Goal: Task Accomplishment & Management: Manage account settings

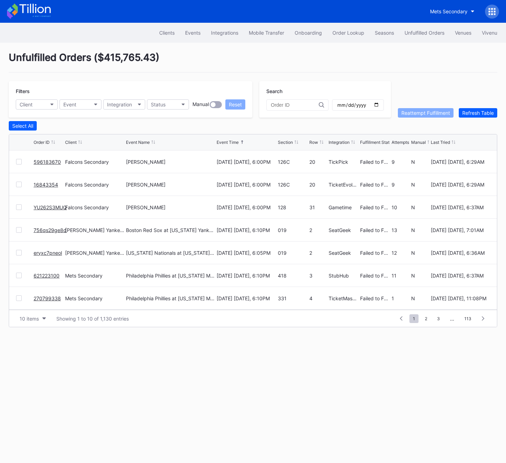
click at [19, 298] on div at bounding box center [19, 298] width 6 height 6
click at [435, 113] on div "Reattempt Fulfillment" at bounding box center [425, 113] width 49 height 6
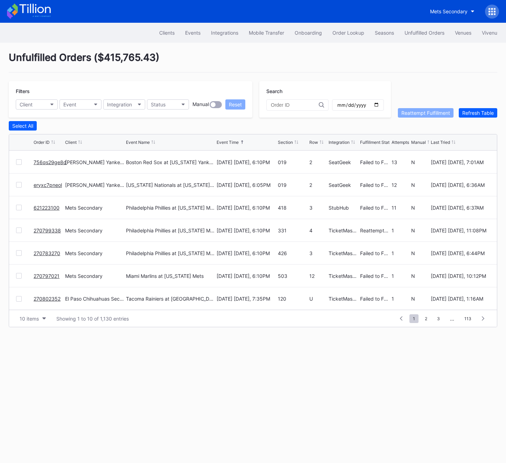
click at [20, 250] on div at bounding box center [19, 253] width 6 height 6
click at [17, 277] on div at bounding box center [19, 276] width 6 height 6
click at [17, 299] on div at bounding box center [19, 299] width 6 height 6
click at [422, 113] on div "Reattempt Fulfillment" at bounding box center [425, 113] width 49 height 6
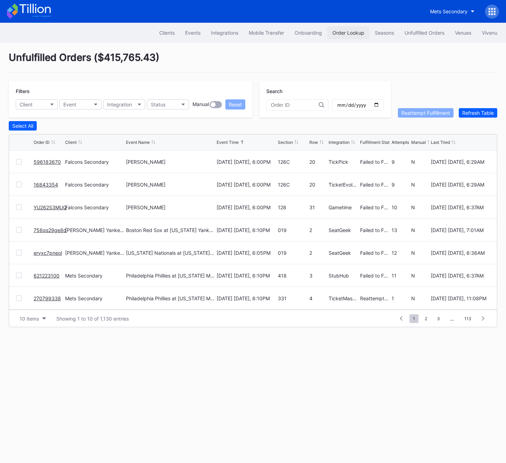
click at [334, 37] on button "Order Lookup" at bounding box center [348, 32] width 42 height 13
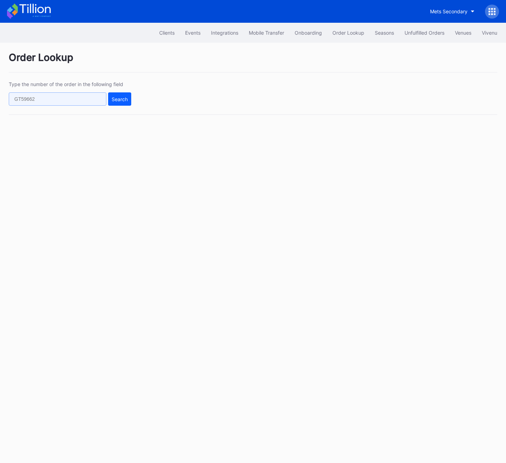
click at [48, 101] on input "text" at bounding box center [58, 98] width 98 height 13
paste input "586198934"
type input "586198934"
click at [117, 103] on button "Search" at bounding box center [119, 98] width 23 height 13
click at [75, 101] on input "text" at bounding box center [58, 98] width 98 height 13
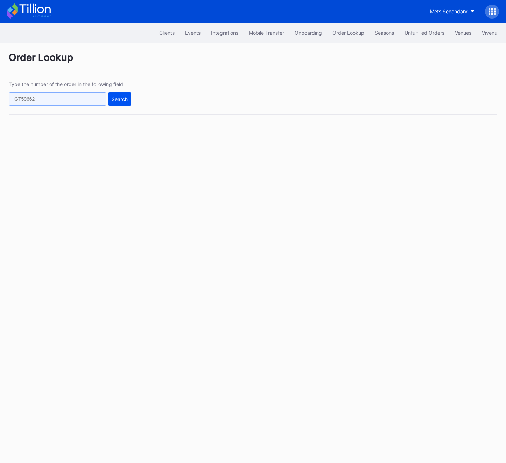
paste input "586198934"
click at [133, 97] on div "Type the number of the order in the following field 586198934 Search" at bounding box center [253, 98] width 489 height 34
click at [118, 97] on div "Search" at bounding box center [120, 99] width 16 height 6
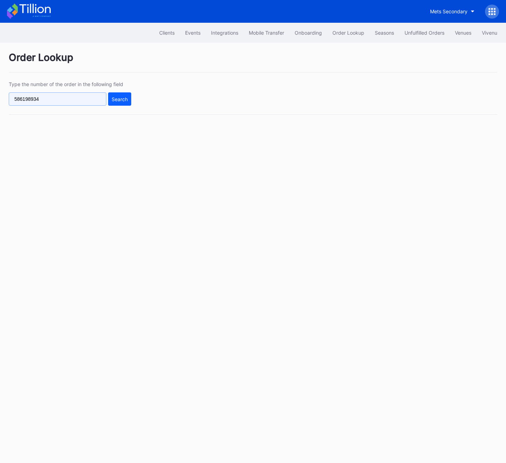
click at [71, 101] on input "586198934" at bounding box center [58, 98] width 98 height 13
paste input "620874693"
click at [127, 101] on div "Search" at bounding box center [120, 99] width 16 height 6
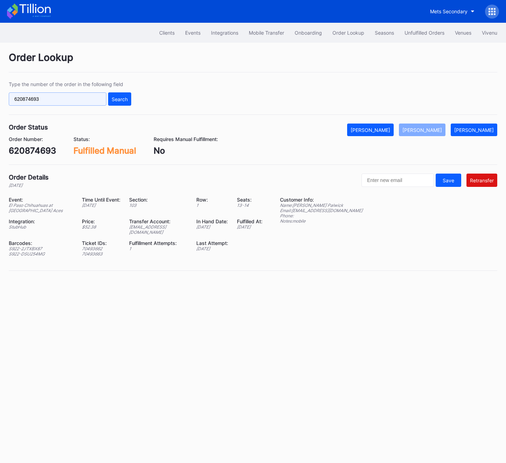
click at [37, 100] on input "620874693" at bounding box center [58, 98] width 98 height 13
paste input "270796156"
click at [113, 98] on div "Search" at bounding box center [120, 99] width 16 height 6
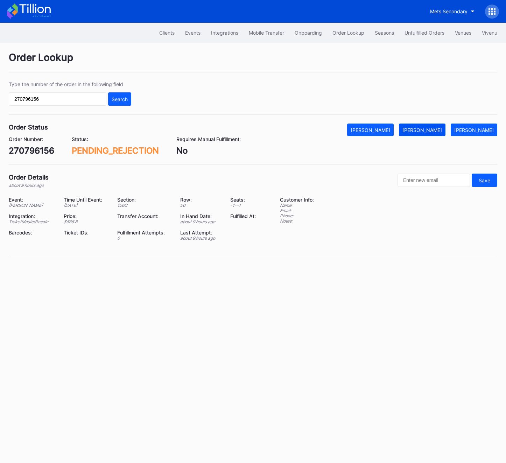
click at [426, 129] on div "[PERSON_NAME]" at bounding box center [422, 130] width 40 height 6
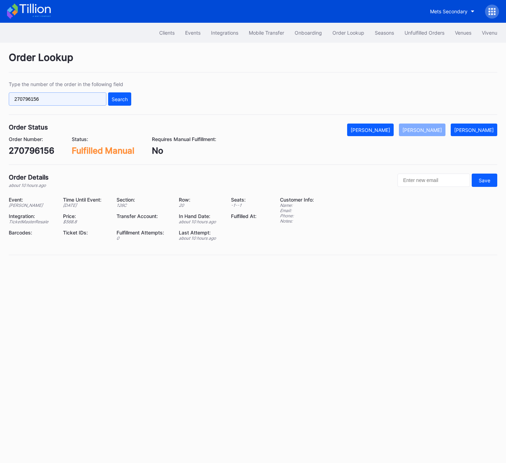
click at [47, 103] on input "270796156" at bounding box center [58, 98] width 98 height 13
paste input "596183670"
click at [111, 102] on button "Search" at bounding box center [119, 98] width 23 height 13
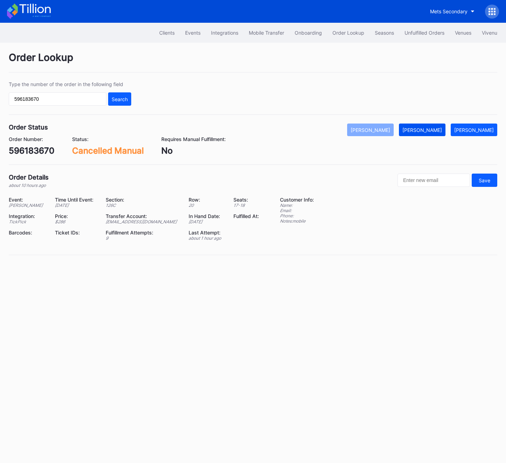
click at [439, 128] on div "[PERSON_NAME]" at bounding box center [422, 130] width 40 height 6
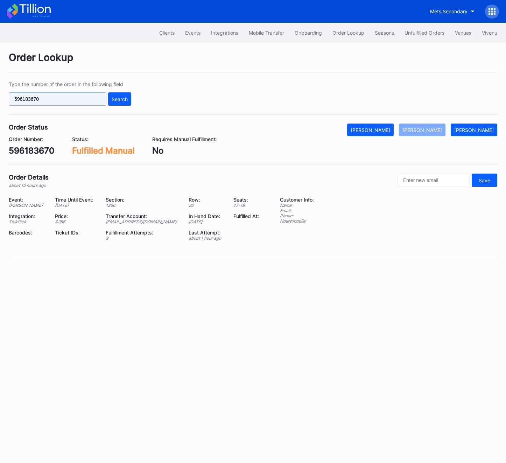
click at [31, 98] on input "596183670" at bounding box center [58, 98] width 98 height 13
paste input "YU262S3MUQ"
click at [142, 103] on div "Type the number of the order in the following field YU262S3MUQ Search" at bounding box center [253, 98] width 489 height 34
click at [112, 101] on div "Search" at bounding box center [120, 99] width 16 height 6
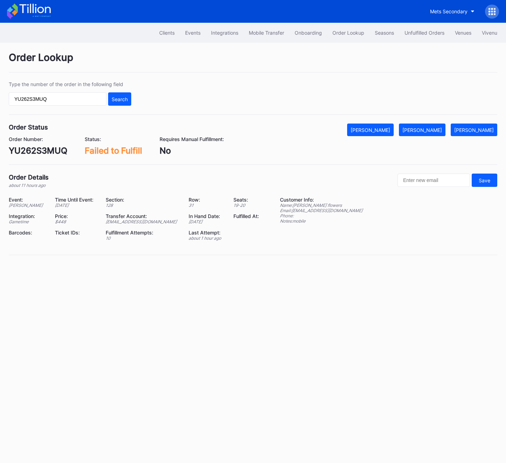
click at [426, 122] on div "Order Lookup Type the number of the order in the following field YU262S3MUQ Sea…" at bounding box center [253, 158] width 506 height 230
click at [426, 131] on div "[PERSON_NAME]" at bounding box center [422, 130] width 40 height 6
click at [52, 92] on input "YU262S3MUQ" at bounding box center [58, 98] width 98 height 13
paste input "756qs29ge8d"
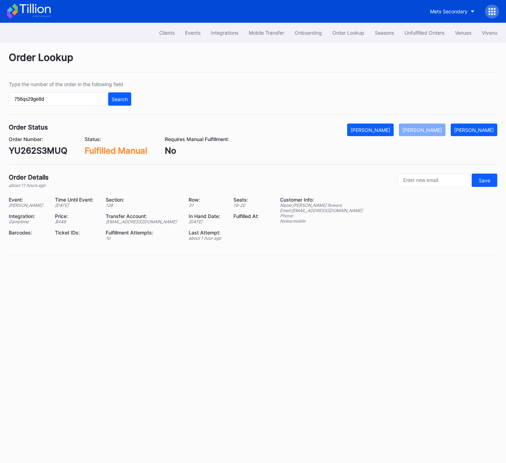
click at [106, 106] on div "Type the number of the order in the following field 756qs29ge8d Search" at bounding box center [253, 98] width 489 height 34
click at [122, 100] on div "Search" at bounding box center [120, 99] width 16 height 6
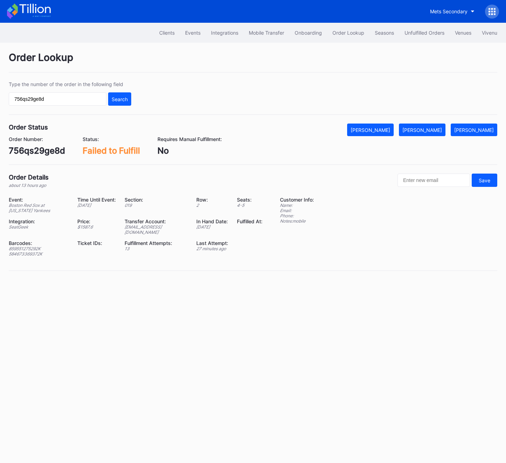
click at [33, 246] on div "859551275292K" at bounding box center [39, 248] width 60 height 5
copy div "859551275292K"
click at [30, 252] on div "584673369372K" at bounding box center [39, 253] width 60 height 5
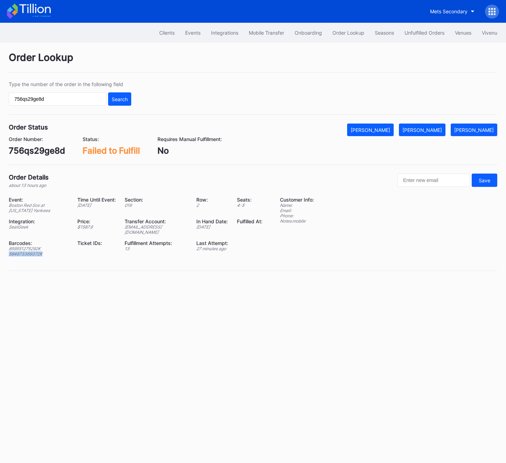
copy div "584673369372K"
click at [442, 131] on div "[PERSON_NAME]" at bounding box center [422, 130] width 40 height 6
click at [58, 100] on input "756qs29ge8d" at bounding box center [58, 98] width 98 height 13
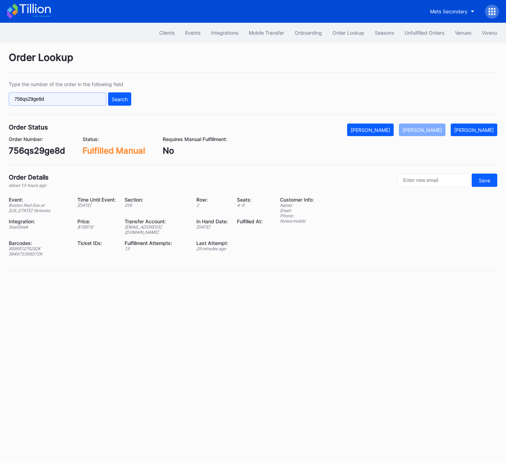
click at [58, 100] on input "756qs29ge8d" at bounding box center [58, 98] width 98 height 13
paste input "eryxc7pneol"
click at [129, 100] on button "Search" at bounding box center [119, 98] width 23 height 13
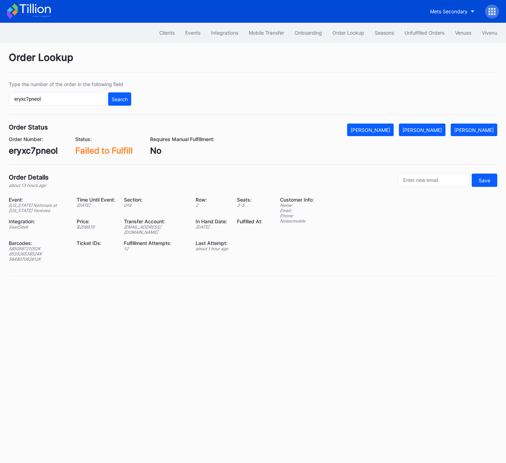
click at [24, 246] on div "585058721052K" at bounding box center [38, 248] width 59 height 5
copy div "585058721052K"
click at [24, 251] on div "653526538524K" at bounding box center [38, 253] width 59 height 5
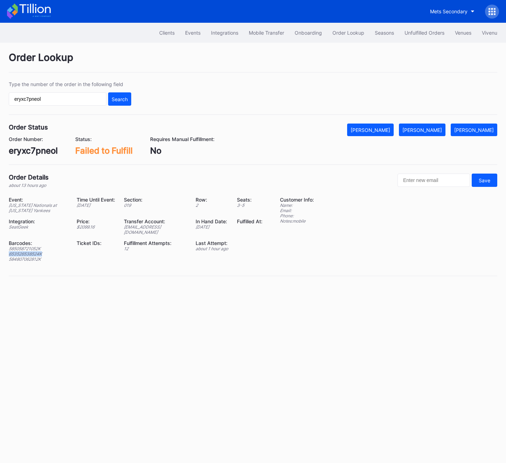
copy div "653526538524K"
click at [18, 257] on div "584807062812K" at bounding box center [38, 259] width 59 height 5
copy div "584807062812K"
click at [433, 132] on div "[PERSON_NAME]" at bounding box center [422, 130] width 40 height 6
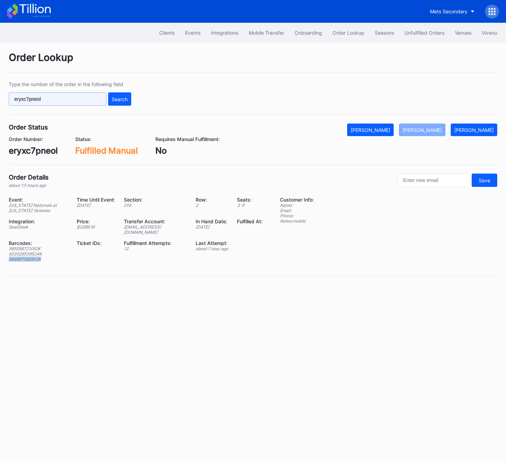
click at [52, 103] on input "eryxc7pneol" at bounding box center [58, 98] width 98 height 13
paste input "270802352"
click at [130, 103] on button "Search" at bounding box center [119, 98] width 23 height 13
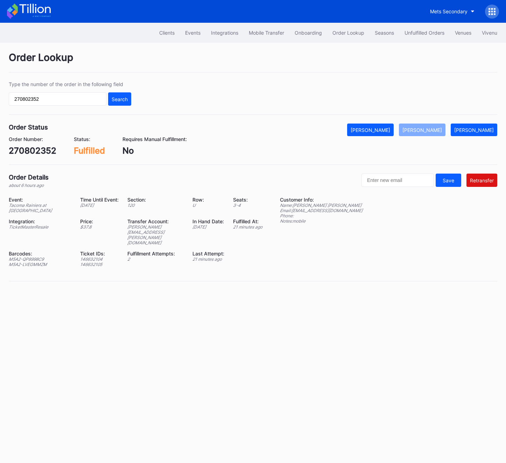
click at [44, 108] on div "Type the number of the order in the following field 270802352 Search" at bounding box center [253, 98] width 489 height 34
click at [42, 99] on input "270802352" at bounding box center [58, 98] width 98 height 13
paste input "OUVZLAYTLX"
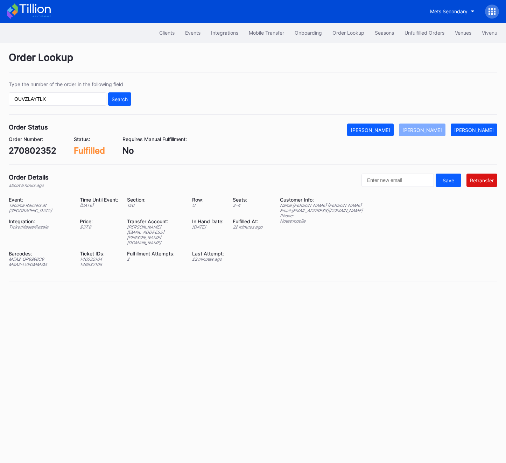
click at [117, 106] on div "Type the number of the order in the following field OUVZLAYTLX Search" at bounding box center [253, 98] width 489 height 34
click at [116, 96] on button "Search" at bounding box center [119, 98] width 23 height 13
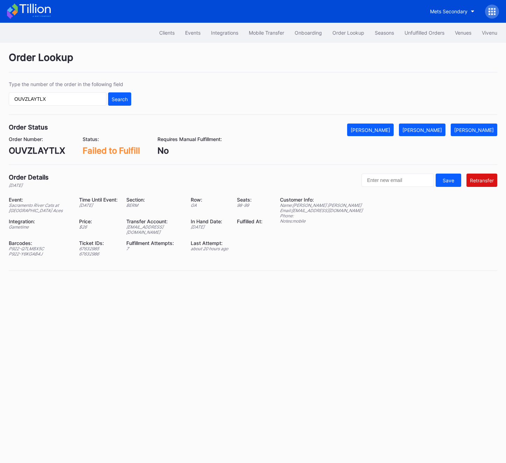
click at [154, 228] on div "[EMAIL_ADDRESS][DOMAIN_NAME]" at bounding box center [154, 229] width 56 height 10
copy div "[EMAIL_ADDRESS][DOMAIN_NAME]"
click at [43, 152] on div "OUVZLAYTLX" at bounding box center [37, 151] width 56 height 10
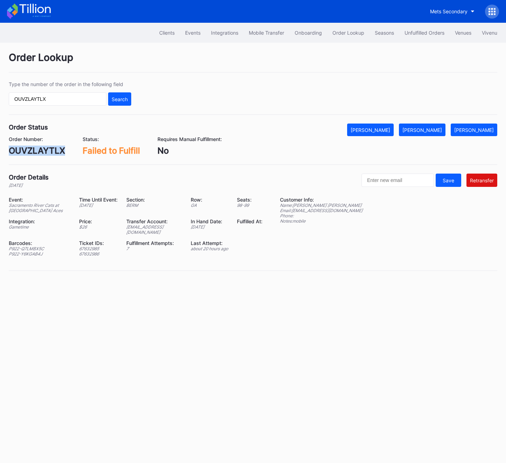
click at [43, 152] on div "OUVZLAYTLX" at bounding box center [37, 151] width 56 height 10
copy div "OUVZLAYTLX"
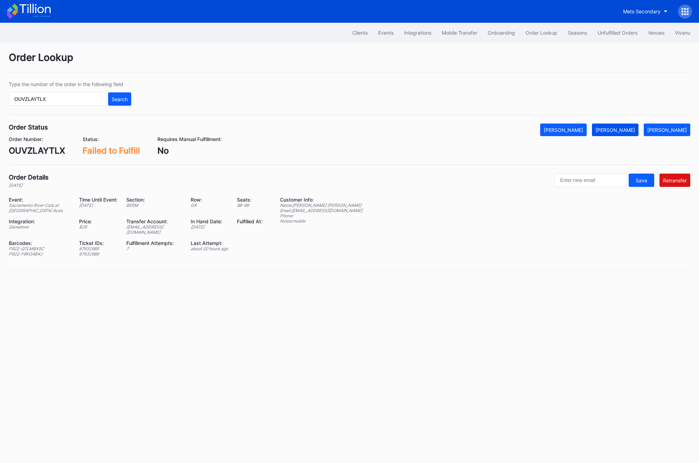
click at [506, 129] on div "[PERSON_NAME]" at bounding box center [616, 130] width 40 height 6
click at [46, 106] on div "Type the number of the order in the following field OUVZLAYTLX Search" at bounding box center [350, 98] width 682 height 34
click at [44, 98] on input "OUVZLAYTLX" at bounding box center [58, 98] width 98 height 13
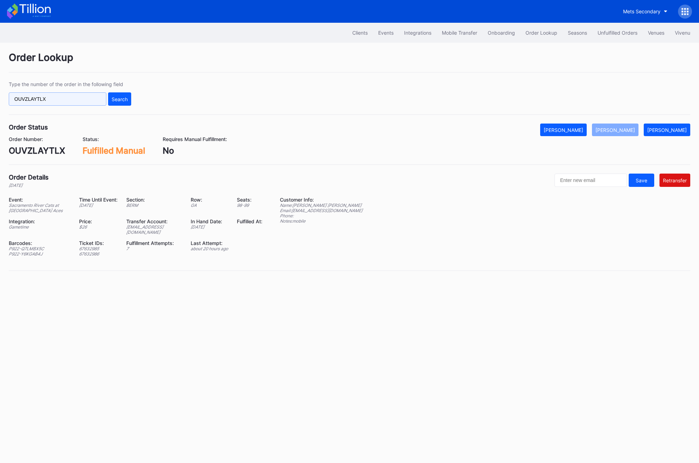
paste input "H39YQGBU0Q"
type input "H39YQGBU0Q"
click at [119, 103] on button "Search" at bounding box center [119, 98] width 23 height 13
click at [506, 130] on div "[PERSON_NAME]" at bounding box center [616, 130] width 40 height 6
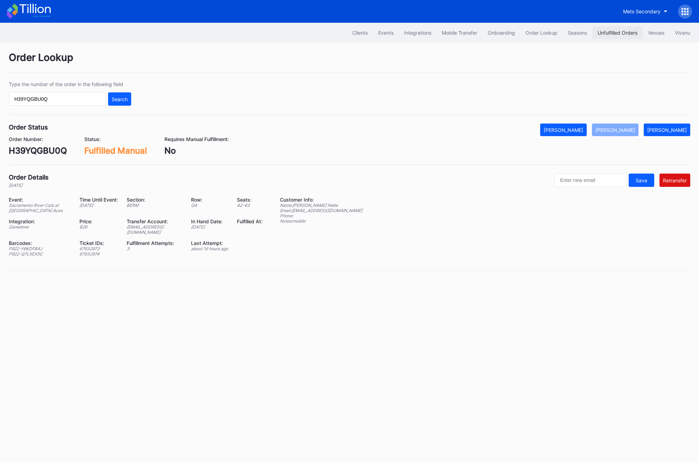
click at [506, 30] on div "Unfulfilled Orders" at bounding box center [618, 33] width 40 height 6
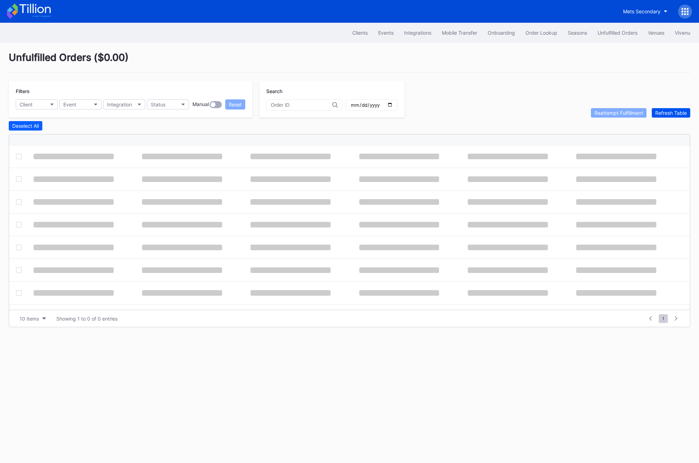
click at [506, 115] on button "Refresh Table" at bounding box center [671, 112] width 38 height 9
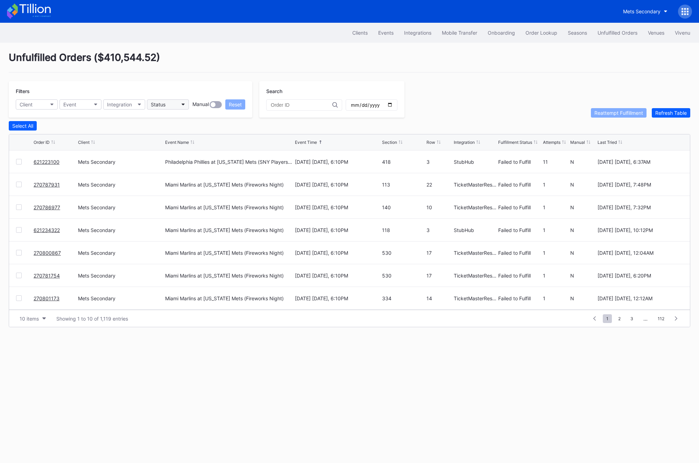
click at [160, 108] on button "Status" at bounding box center [168, 104] width 42 height 10
click at [166, 134] on div "Failed to Fulfill" at bounding box center [168, 136] width 33 height 6
click at [51, 105] on icon "button" at bounding box center [51, 105] width 3 height 2
type input "mets"
click at [48, 136] on div "Mets Secondary" at bounding box center [39, 136] width 37 height 6
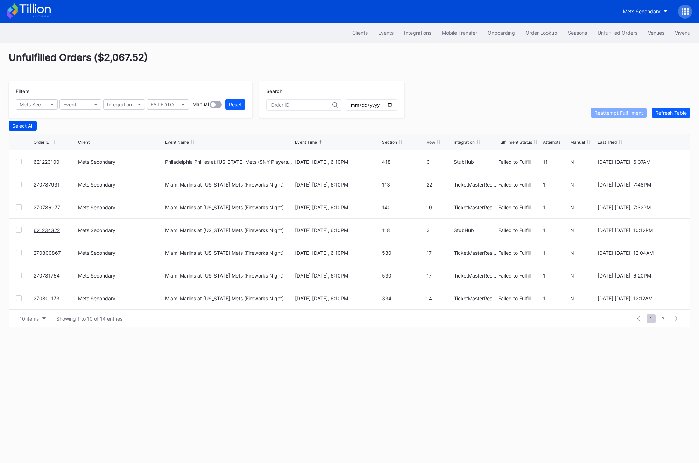
click at [21, 127] on div "Select All" at bounding box center [22, 126] width 21 height 6
click at [19, 159] on div at bounding box center [19, 162] width 6 height 6
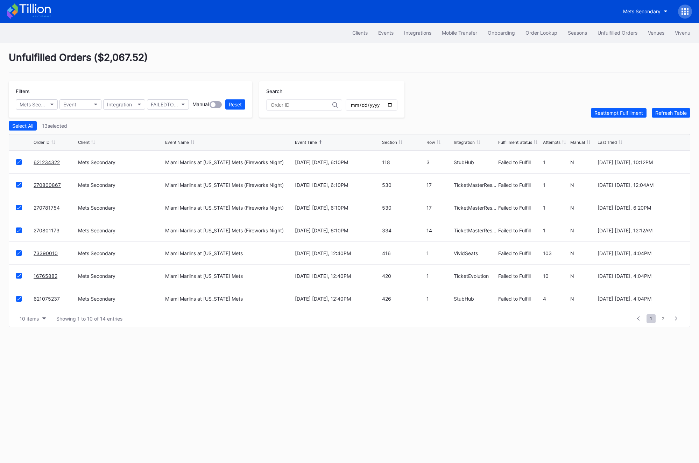
scroll to position [67, 0]
click at [17, 254] on icon at bounding box center [19, 253] width 4 height 3
click at [17, 276] on icon at bounding box center [19, 276] width 4 height 3
click at [19, 297] on div at bounding box center [19, 300] width 6 height 6
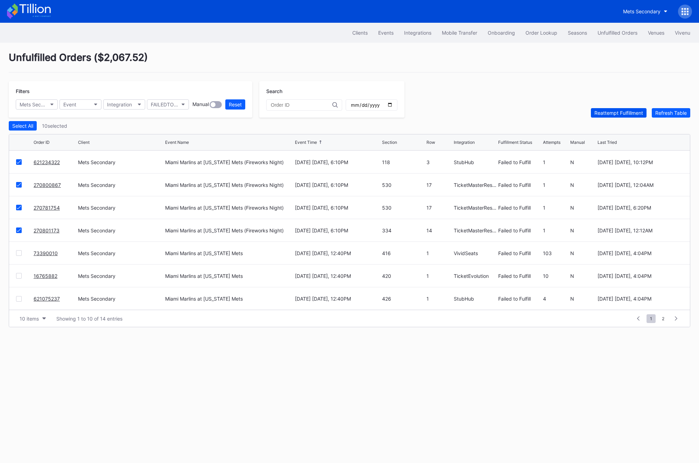
click at [506, 111] on div "Reattempt Fulfillment" at bounding box center [619, 113] width 49 height 6
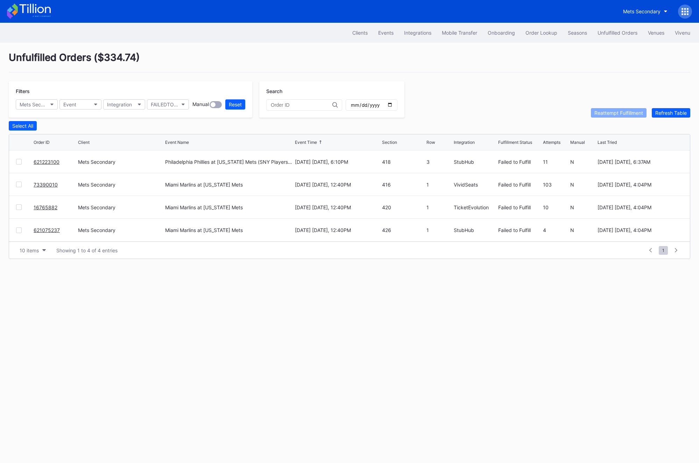
scroll to position [0, 0]
click at [42, 160] on link "621223100" at bounding box center [47, 162] width 26 height 6
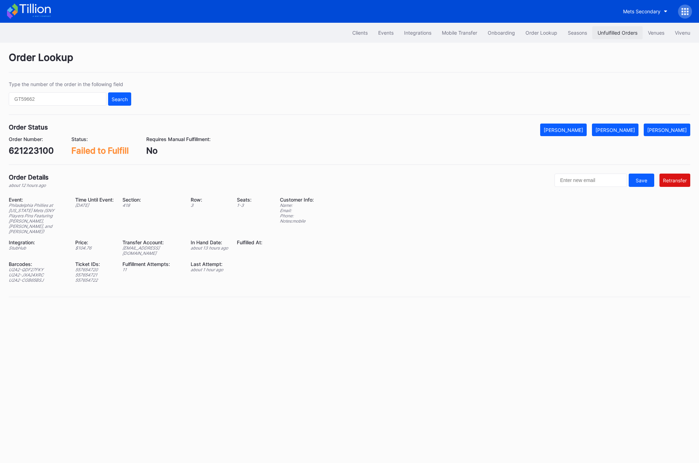
click at [506, 29] on button "Unfulfilled Orders" at bounding box center [618, 32] width 50 height 13
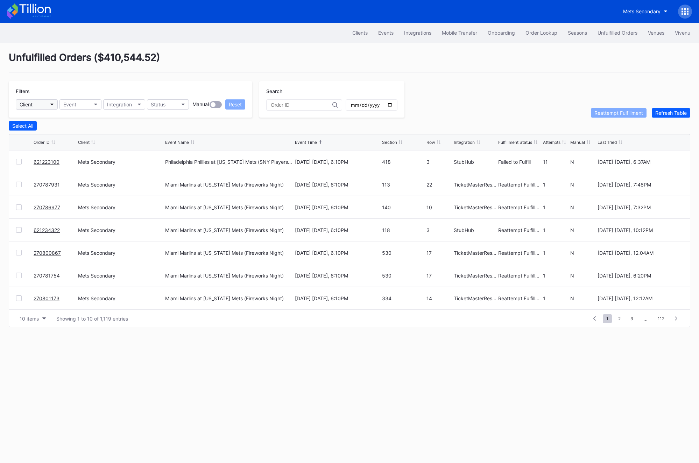
click at [45, 104] on button "Client" at bounding box center [37, 104] width 42 height 10
type input "mets"
click at [44, 139] on div "Mets Secondary" at bounding box center [57, 135] width 82 height 13
click at [175, 106] on button "Status" at bounding box center [168, 104] width 42 height 10
type input "fa"
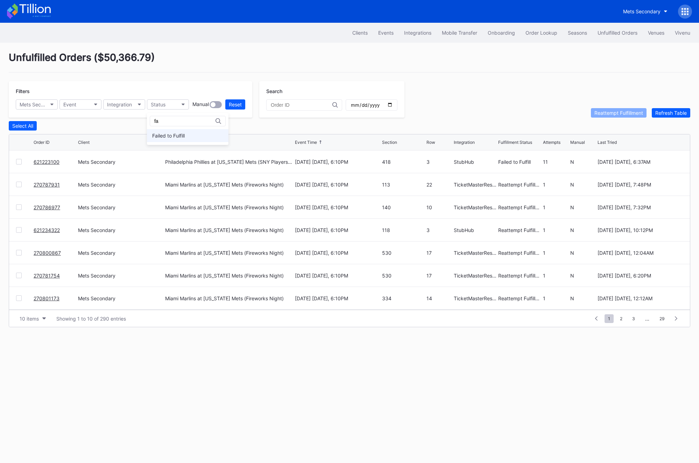
click at [178, 134] on div "Failed to Fulfill" at bounding box center [168, 136] width 33 height 6
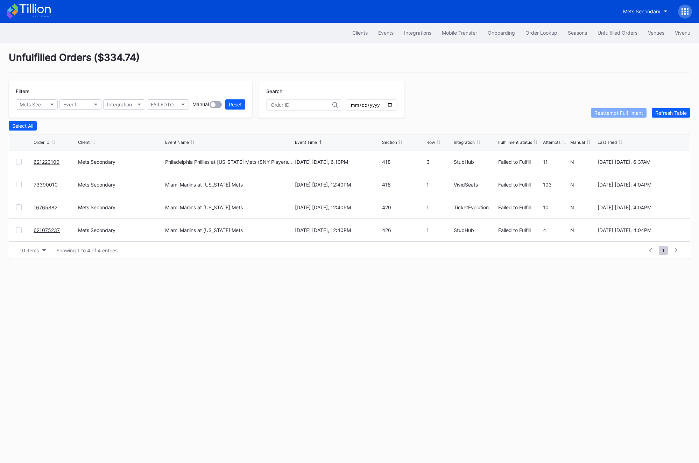
click at [43, 157] on div "621223100" at bounding box center [55, 161] width 43 height 22
click at [42, 160] on link "621223100" at bounding box center [47, 162] width 26 height 6
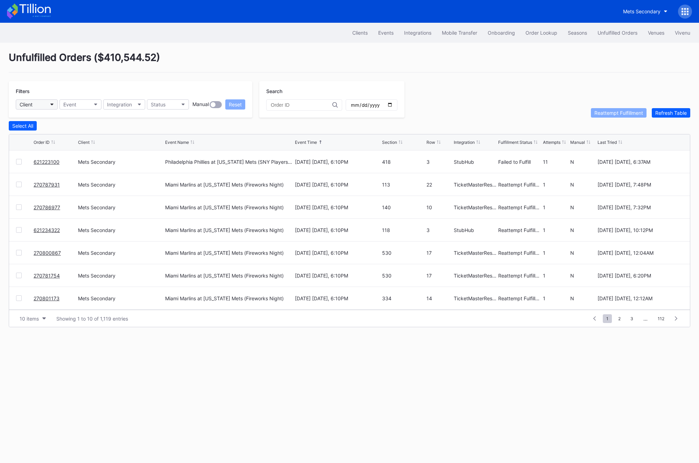
click at [34, 106] on button "Client" at bounding box center [37, 104] width 42 height 10
type input "mets"
click at [59, 136] on div "Mets Secondary" at bounding box center [57, 135] width 82 height 13
click at [167, 104] on button "Status" at bounding box center [168, 104] width 42 height 10
click at [169, 131] on div "Failed to Fulfill" at bounding box center [188, 135] width 82 height 13
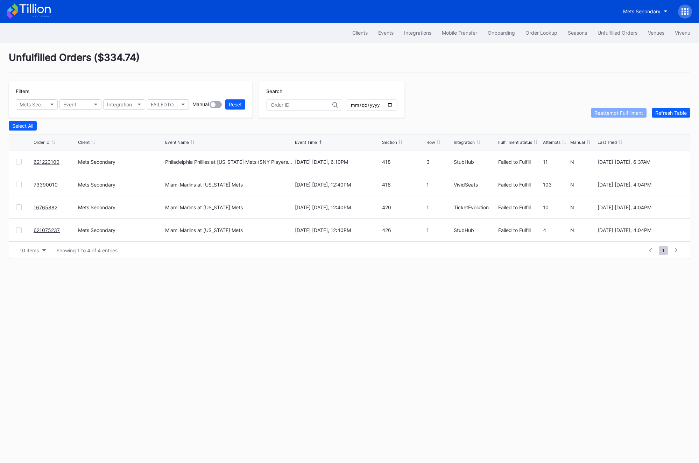
click at [47, 187] on link "73390010" at bounding box center [46, 185] width 24 height 6
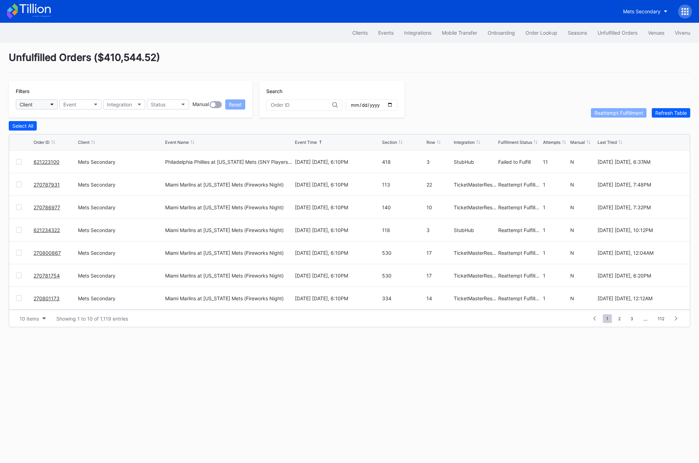
click at [34, 103] on button "Client" at bounding box center [37, 104] width 42 height 10
type input "mets"
click at [42, 127] on div "mets Mets Secondary" at bounding box center [57, 129] width 82 height 32
click at [41, 130] on div "Mets Secondary" at bounding box center [57, 135] width 82 height 13
click at [172, 105] on button "Status" at bounding box center [168, 104] width 42 height 10
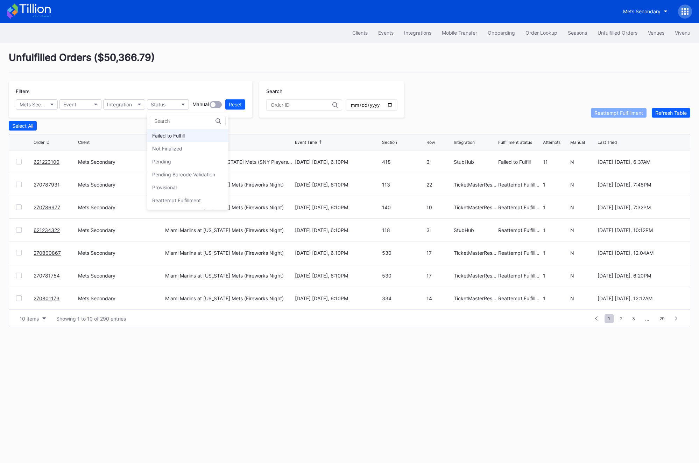
click at [171, 134] on div "Failed to Fulfill" at bounding box center [168, 136] width 33 height 6
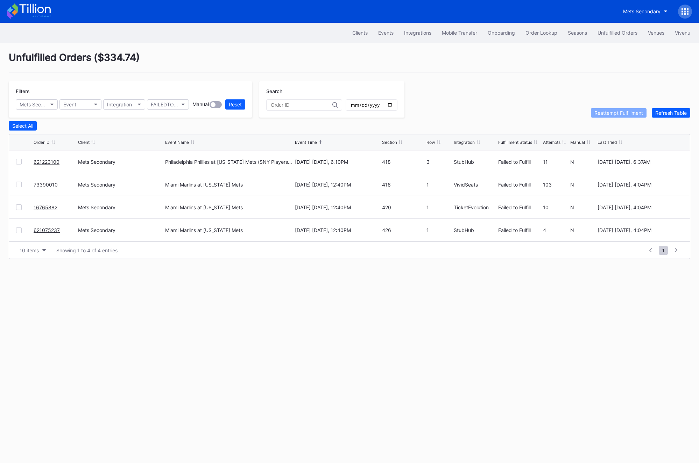
click at [44, 204] on link "16765882" at bounding box center [46, 207] width 24 height 6
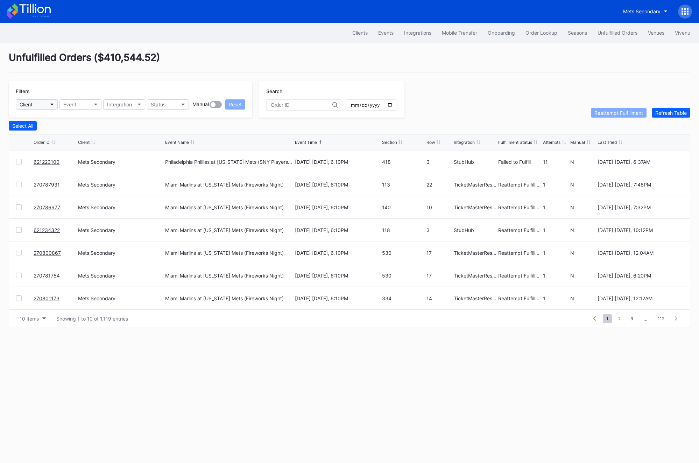
click at [51, 101] on button "Client" at bounding box center [37, 104] width 42 height 10
type input "f"
type input "mets"
click at [41, 133] on div "Mets Secondary" at bounding box center [39, 136] width 37 height 6
click at [154, 107] on div "Status" at bounding box center [158, 104] width 15 height 6
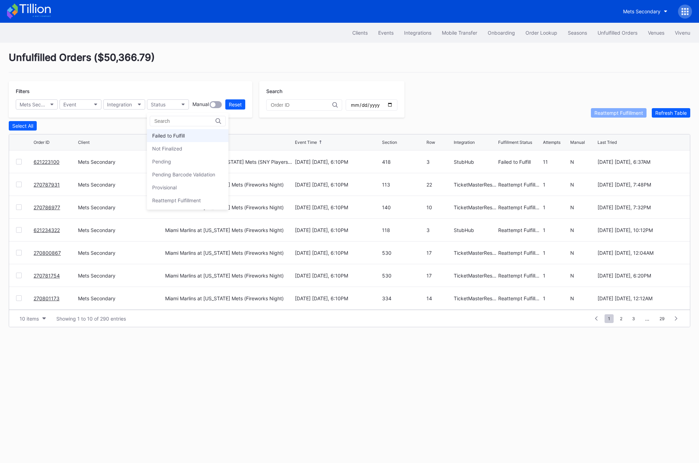
click at [162, 133] on div "Failed to Fulfill" at bounding box center [168, 136] width 33 height 6
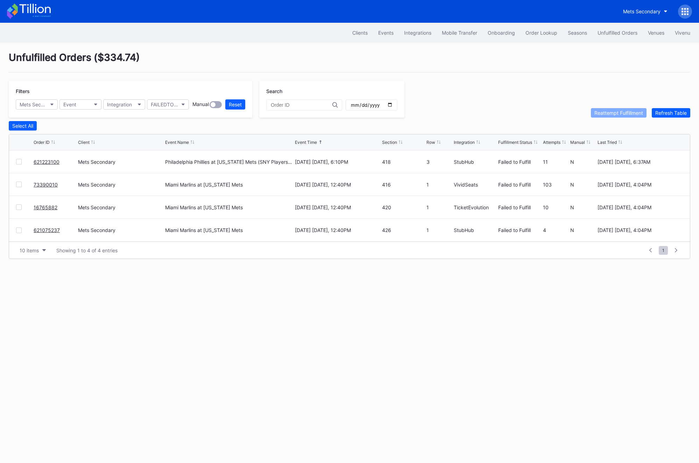
click at [42, 229] on link "621075237" at bounding box center [47, 230] width 26 height 6
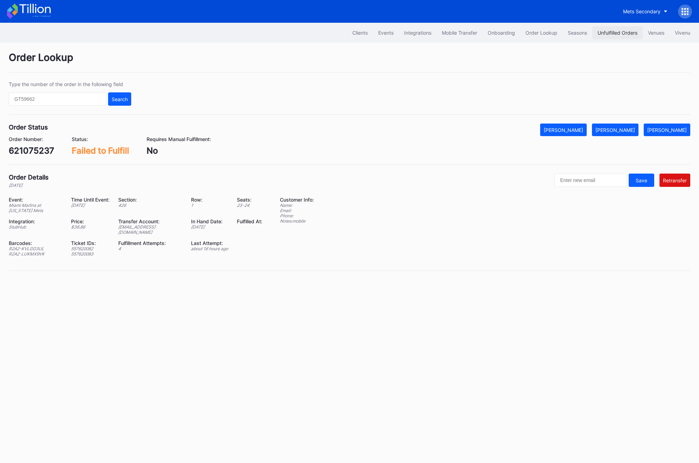
click at [506, 30] on div "Unfulfilled Orders" at bounding box center [618, 33] width 40 height 6
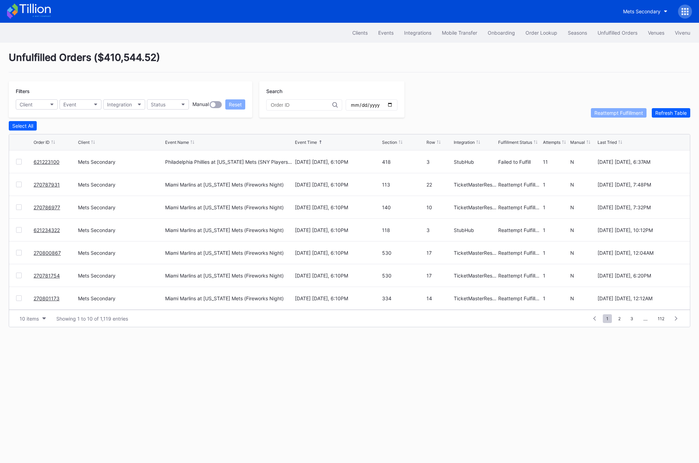
click at [193, 105] on div "Manual" at bounding box center [200, 104] width 16 height 7
click at [177, 105] on button "Status" at bounding box center [168, 104] width 42 height 10
click at [178, 136] on div "Failed to Fulfill" at bounding box center [168, 136] width 33 height 6
click at [39, 104] on button "Client" at bounding box center [37, 104] width 42 height 10
type input "n"
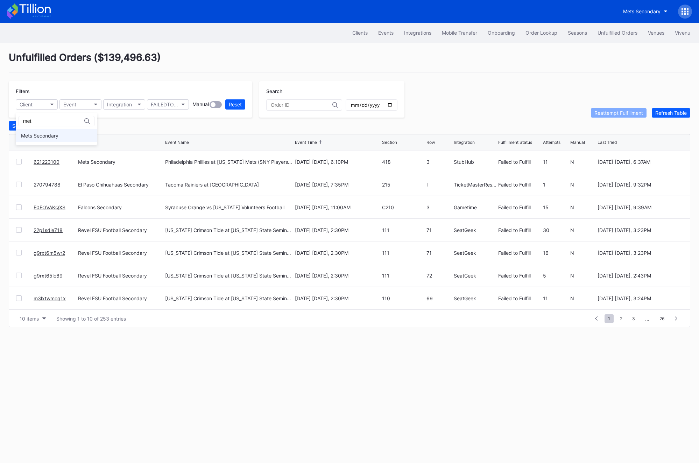
type input "met"
click at [43, 137] on div "Mets Secondary" at bounding box center [39, 136] width 37 height 6
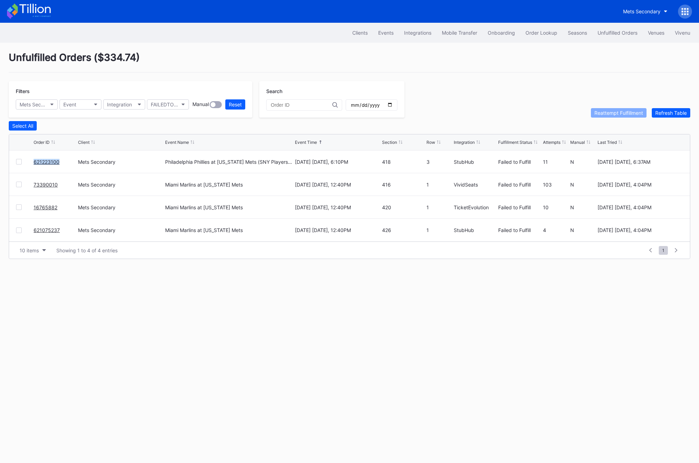
drag, startPoint x: 67, startPoint y: 159, endPoint x: 21, endPoint y: 161, distance: 46.2
click at [21, 161] on div "621223100 Mets Secondary Philadelphia Phillies at [US_STATE] Mets (SNY Players …" at bounding box center [349, 161] width 681 height 23
copy div "621223100"
click at [62, 182] on div "73390010" at bounding box center [55, 184] width 43 height 22
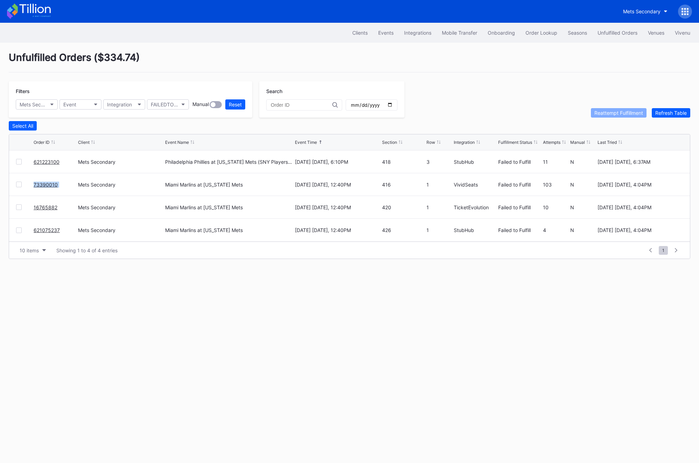
click at [62, 182] on div "73390010" at bounding box center [55, 184] width 43 height 22
copy link "73390010"
click at [62, 205] on div "16765882" at bounding box center [55, 207] width 43 height 22
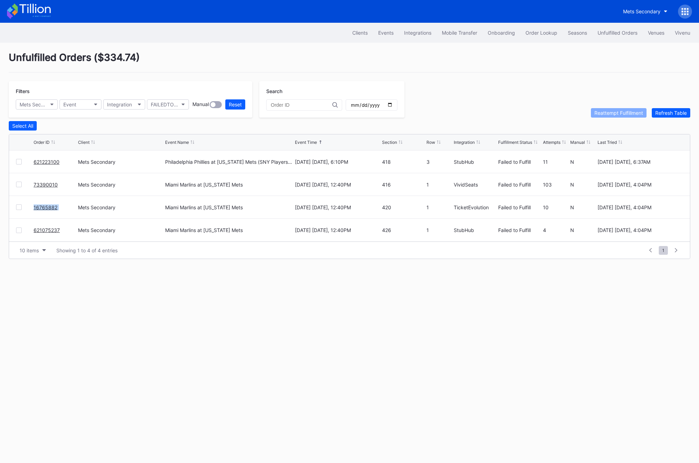
copy link "16765882"
click at [65, 229] on div "621075237" at bounding box center [55, 230] width 43 height 23
click at [506, 35] on div "Order Lookup" at bounding box center [542, 33] width 32 height 6
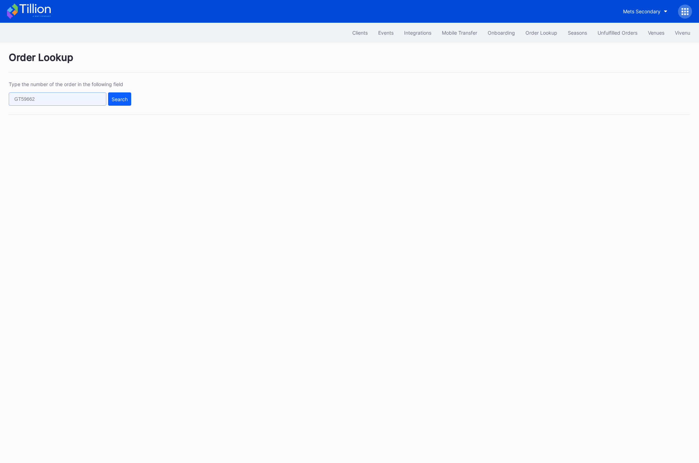
click at [32, 102] on input "text" at bounding box center [58, 98] width 98 height 13
paste input "446173774"
type input "446173774"
click at [129, 100] on button "Search" at bounding box center [119, 98] width 23 height 13
